Goal: Task Accomplishment & Management: Use online tool/utility

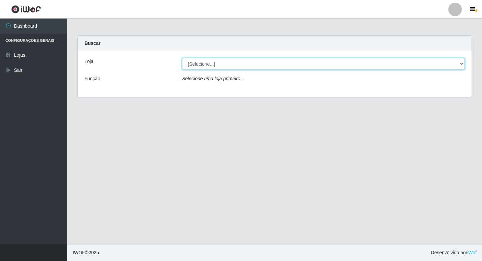
click at [461, 64] on select "[Selecione...] Bemais Supermercados - B6 Colibris" at bounding box center [323, 64] width 283 height 12
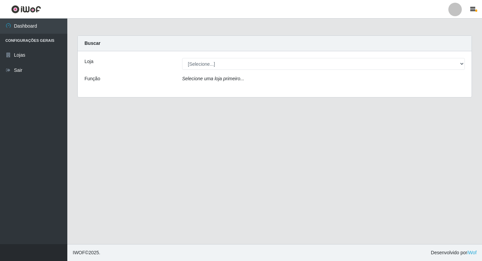
click at [412, 91] on div "Loja [Selecione...] Bemais Supermercados - B6 Colibris Função Selecione uma loj…" at bounding box center [275, 74] width 394 height 46
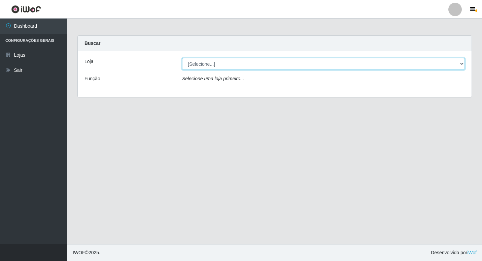
click at [461, 64] on select "[Selecione...] Bemais Supermercados - B6 Colibris" at bounding box center [323, 64] width 283 height 12
select select "406"
click at [182, 58] on select "[Selecione...] Bemais Supermercados - B6 Colibris" at bounding box center [323, 64] width 283 height 12
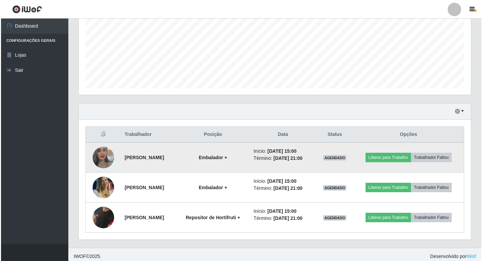
scroll to position [157, 0]
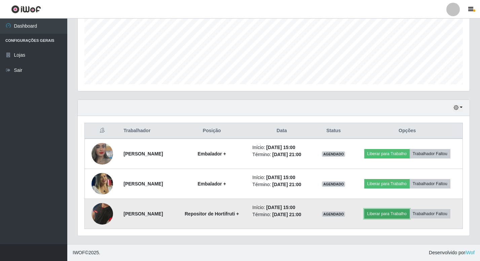
click at [399, 212] on button "Liberar para Trabalho" at bounding box center [387, 213] width 45 height 9
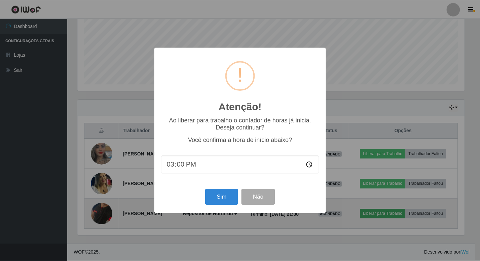
scroll to position [140, 389]
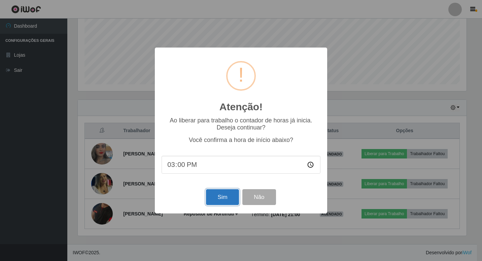
click at [220, 196] on button "Sim" at bounding box center [222, 197] width 33 height 16
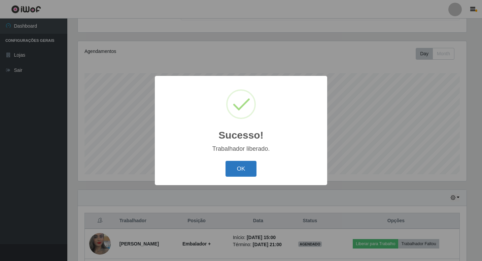
click at [240, 171] on button "OK" at bounding box center [241, 169] width 31 height 16
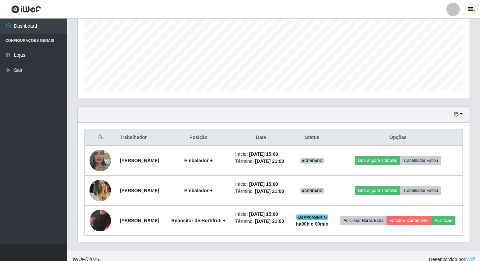
scroll to position [172, 0]
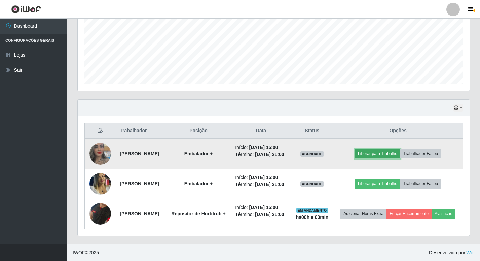
click at [379, 149] on button "Liberar para Trabalho" at bounding box center [377, 153] width 45 height 9
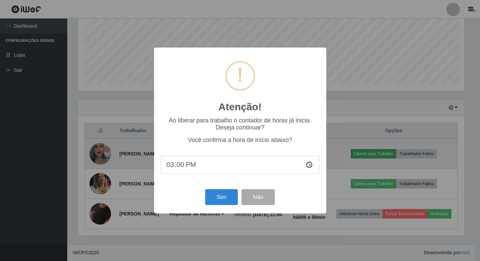
scroll to position [140, 389]
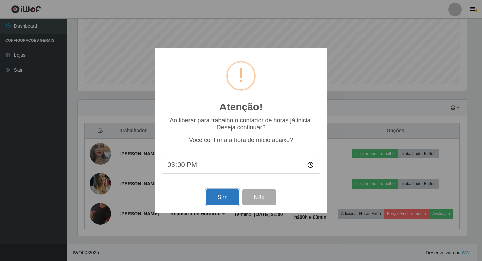
click at [217, 196] on button "Sim" at bounding box center [222, 197] width 33 height 16
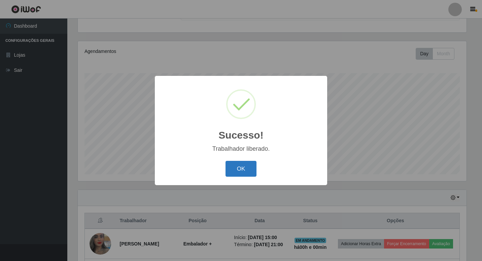
click at [243, 167] on button "OK" at bounding box center [241, 169] width 31 height 16
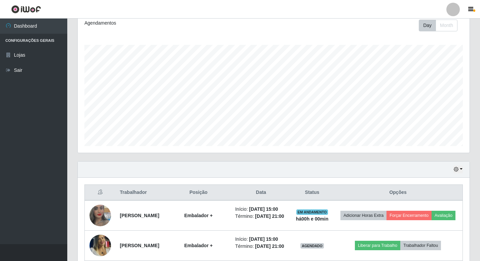
scroll to position [134, 0]
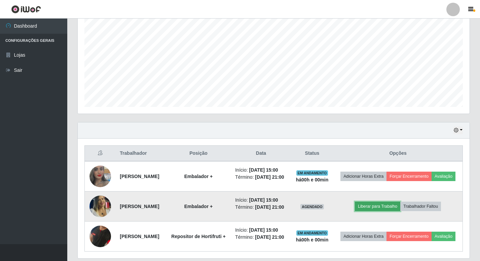
click at [376, 211] on button "Liberar para Trabalho" at bounding box center [377, 205] width 45 height 9
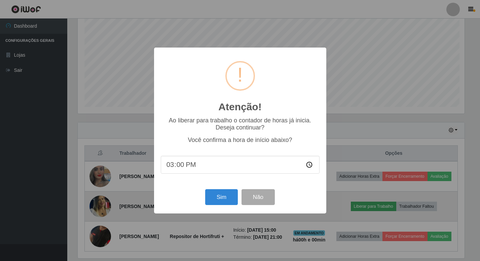
scroll to position [140, 389]
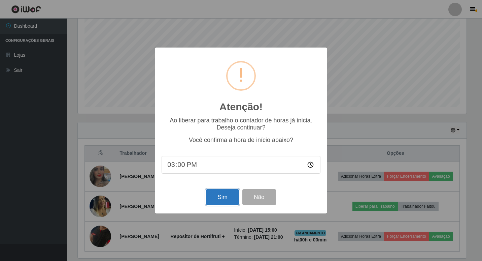
click at [234, 200] on button "Sim" at bounding box center [222, 197] width 33 height 16
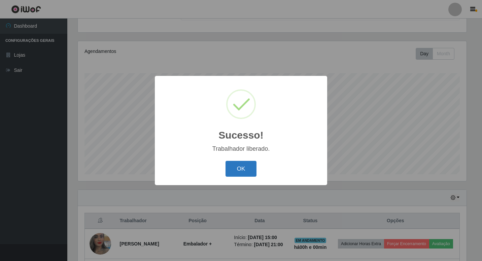
click at [241, 166] on button "OK" at bounding box center [241, 169] width 31 height 16
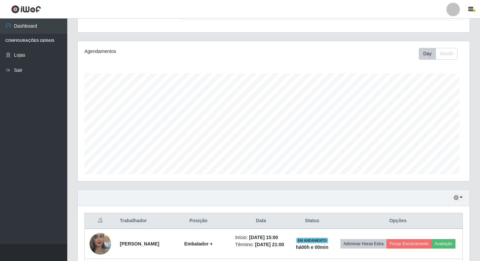
scroll to position [140, 392]
